Goal: Information Seeking & Learning: Find specific fact

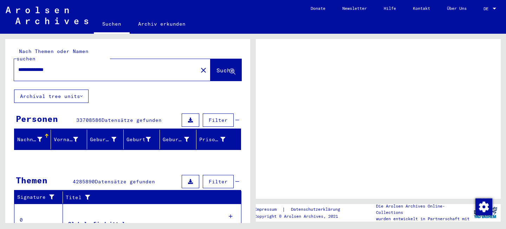
click at [219, 67] on span "Suche" at bounding box center [226, 70] width 18 height 7
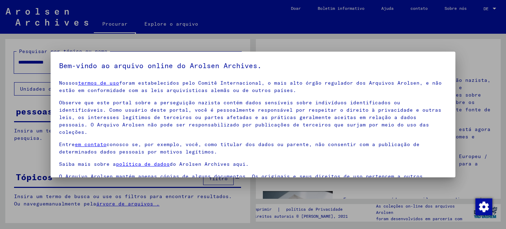
scroll to position [58, 0]
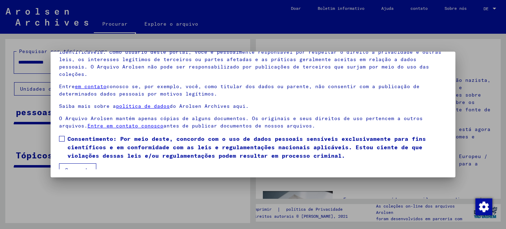
click at [59, 135] on label "Consentimento: Por meio deste, concordo com o uso de dados pessoais sensíveis e…" at bounding box center [253, 147] width 388 height 25
click at [76, 167] on button "Concordo" at bounding box center [77, 169] width 37 height 13
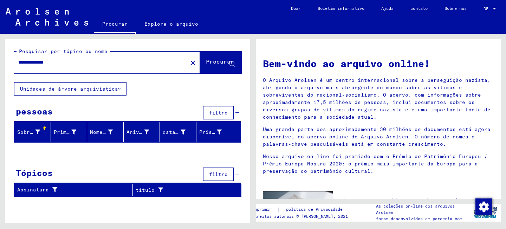
click at [219, 63] on font "Procurar" at bounding box center [220, 61] width 28 height 7
click at [209, 67] on span "Procurar" at bounding box center [221, 63] width 30 height 7
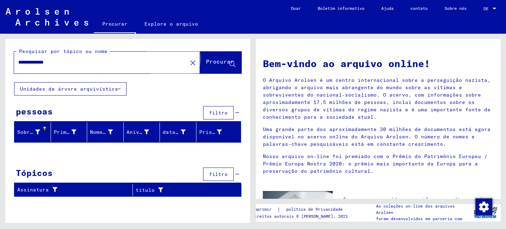
click at [209, 67] on span "Procurar" at bounding box center [221, 63] width 30 height 7
click at [46, 130] on div at bounding box center [45, 129] width 4 height 4
click at [54, 65] on input "**********" at bounding box center [98, 62] width 161 height 7
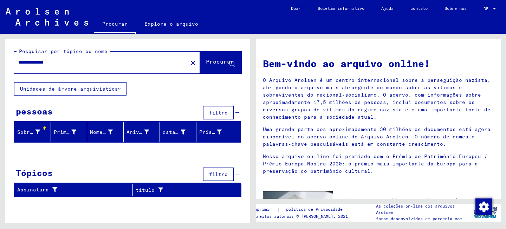
type input "**********"
click at [215, 70] on button "Procurar" at bounding box center [220, 63] width 41 height 22
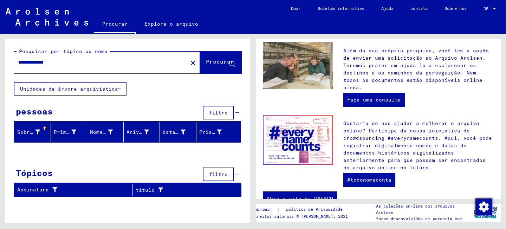
scroll to position [285, 0]
